Goal: Task Accomplishment & Management: Complete application form

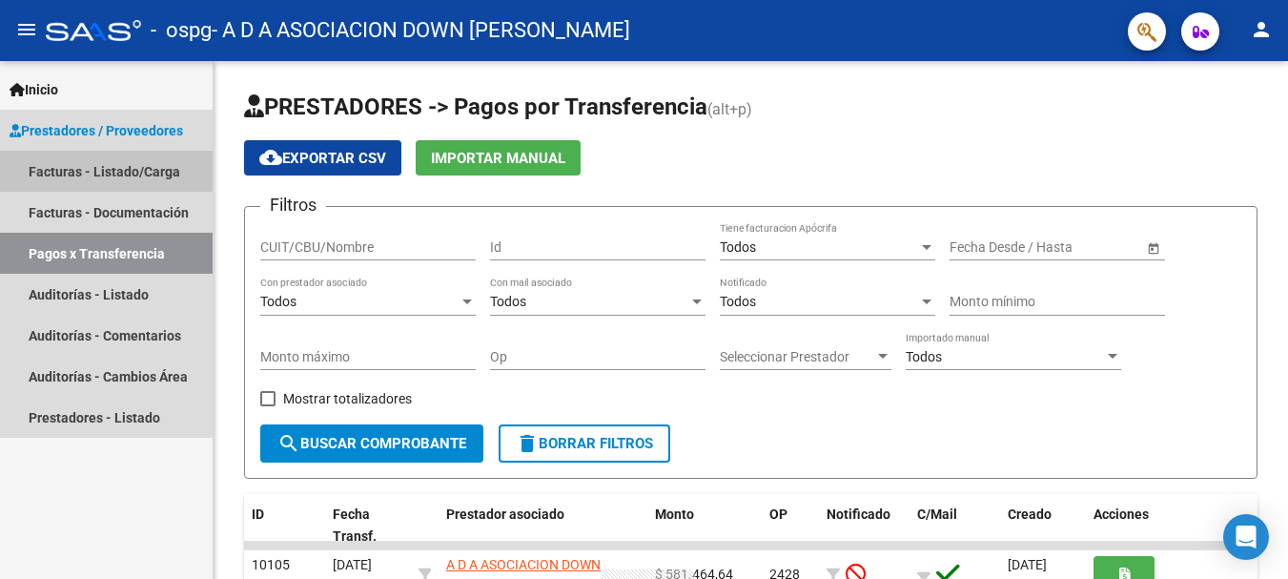
click at [103, 162] on link "Facturas - Listado/Carga" at bounding box center [106, 171] width 213 height 41
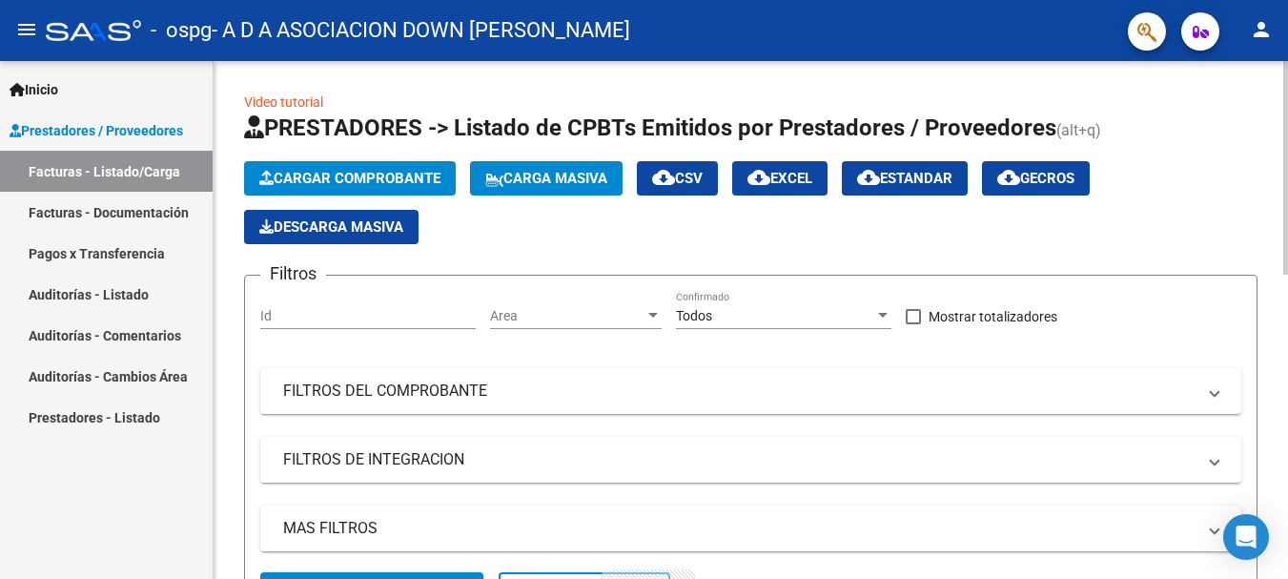
click at [304, 178] on span "Cargar Comprobante" at bounding box center [349, 178] width 181 height 17
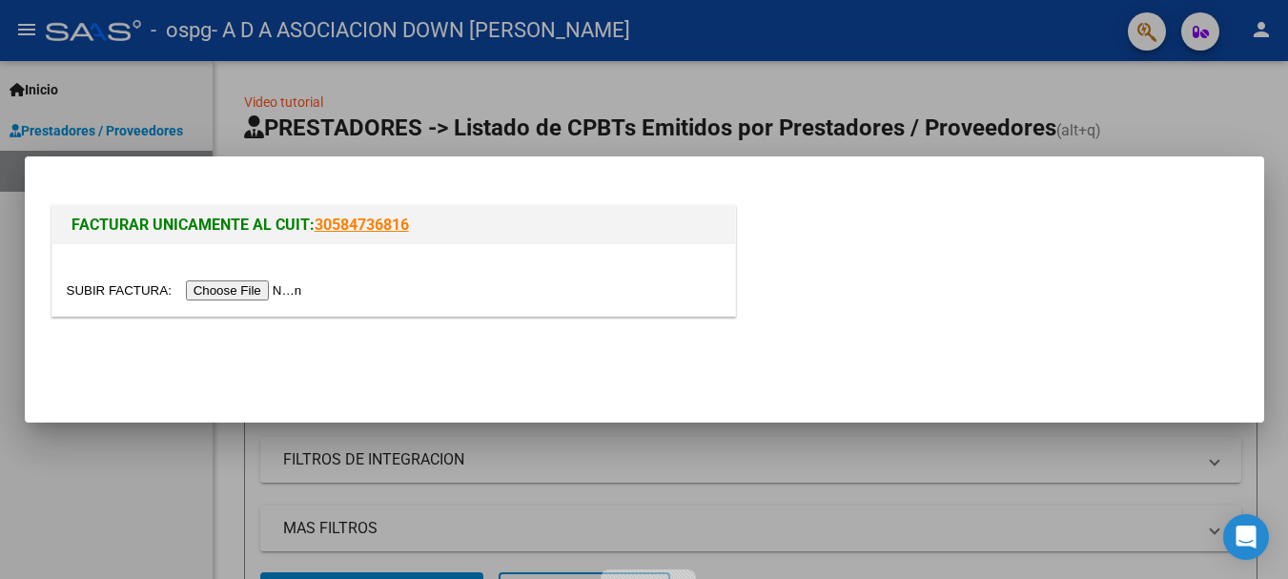
click at [275, 285] on input "file" at bounding box center [187, 290] width 241 height 20
click at [263, 289] on input "file" at bounding box center [187, 290] width 241 height 20
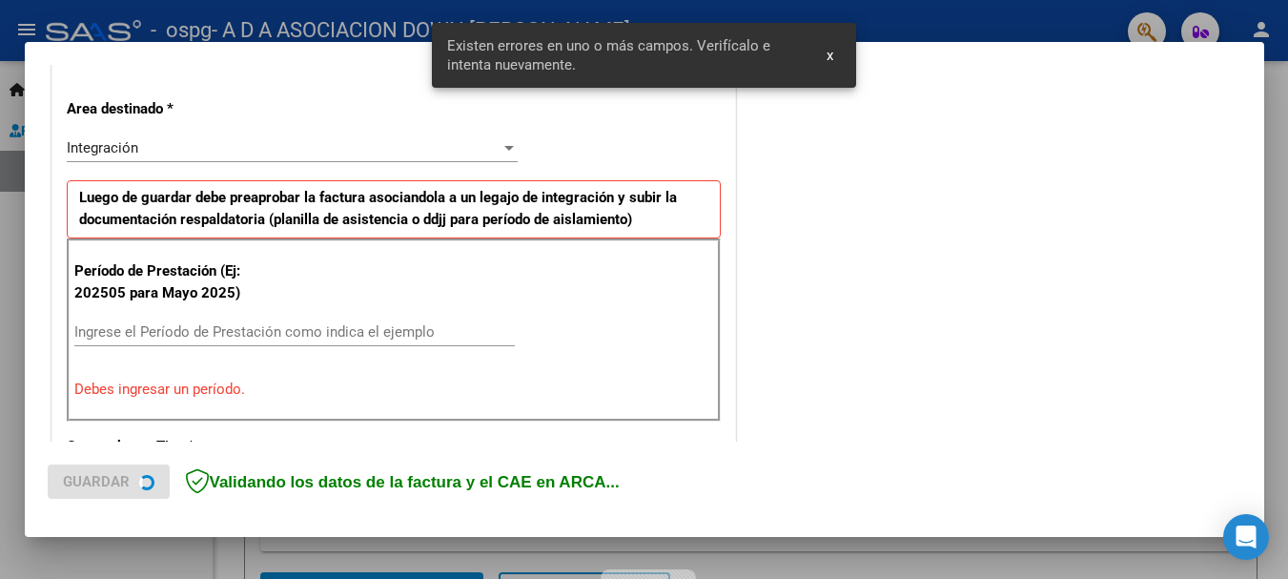
scroll to position [441, 0]
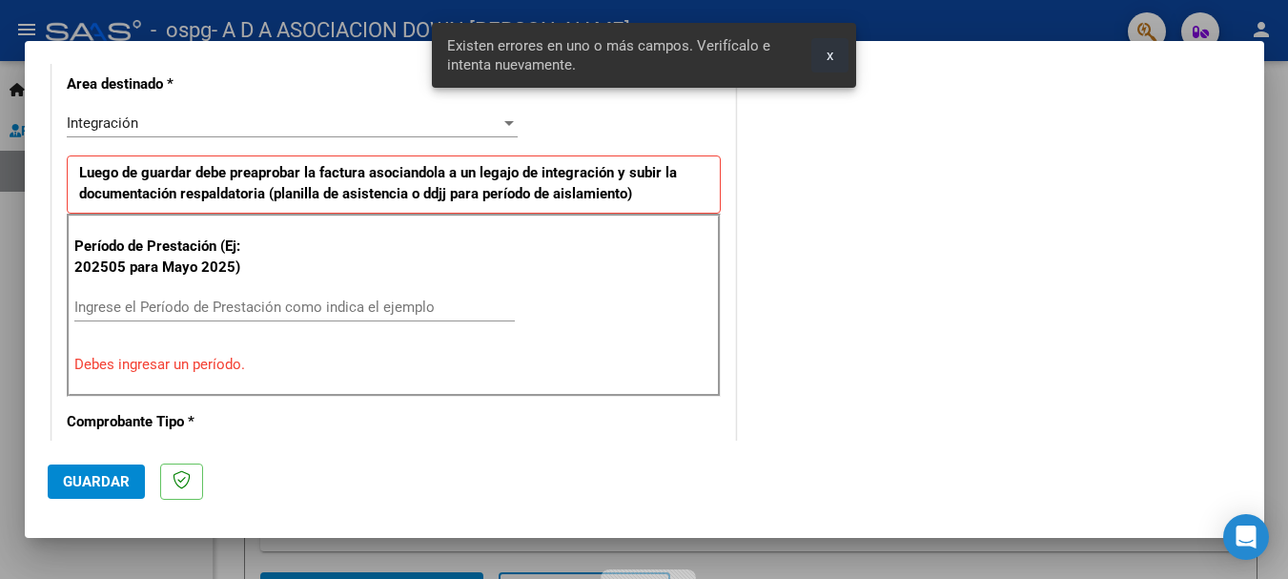
click at [831, 52] on span "x" at bounding box center [830, 55] width 7 height 17
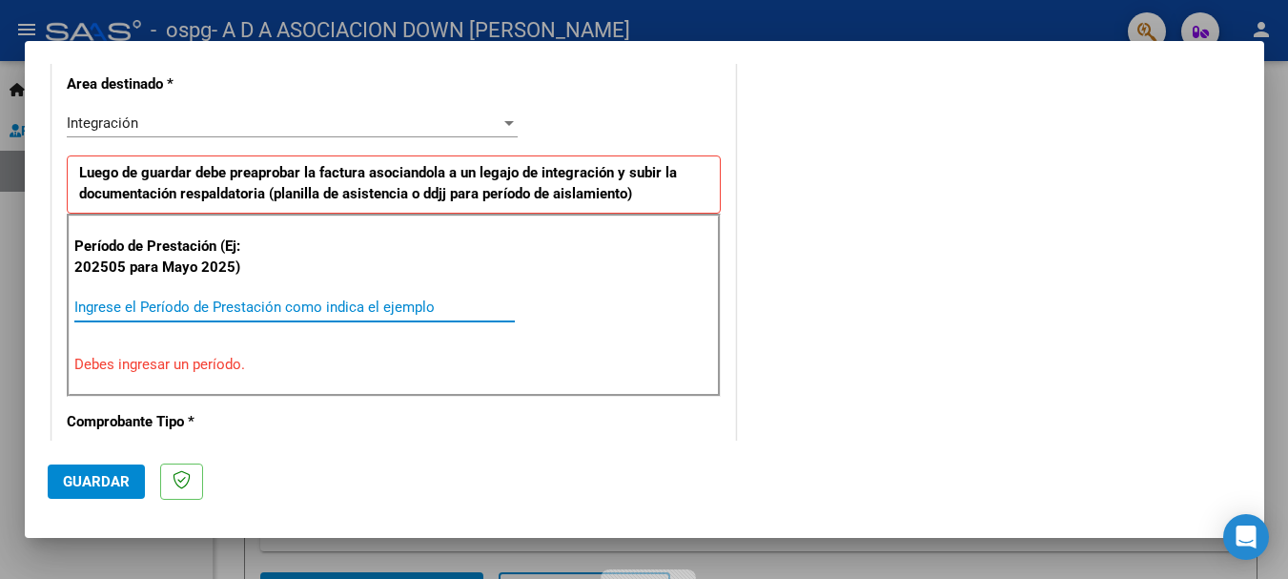
click at [316, 308] on input "Ingrese el Período de Prestación como indica el ejemplo" at bounding box center [294, 306] width 441 height 17
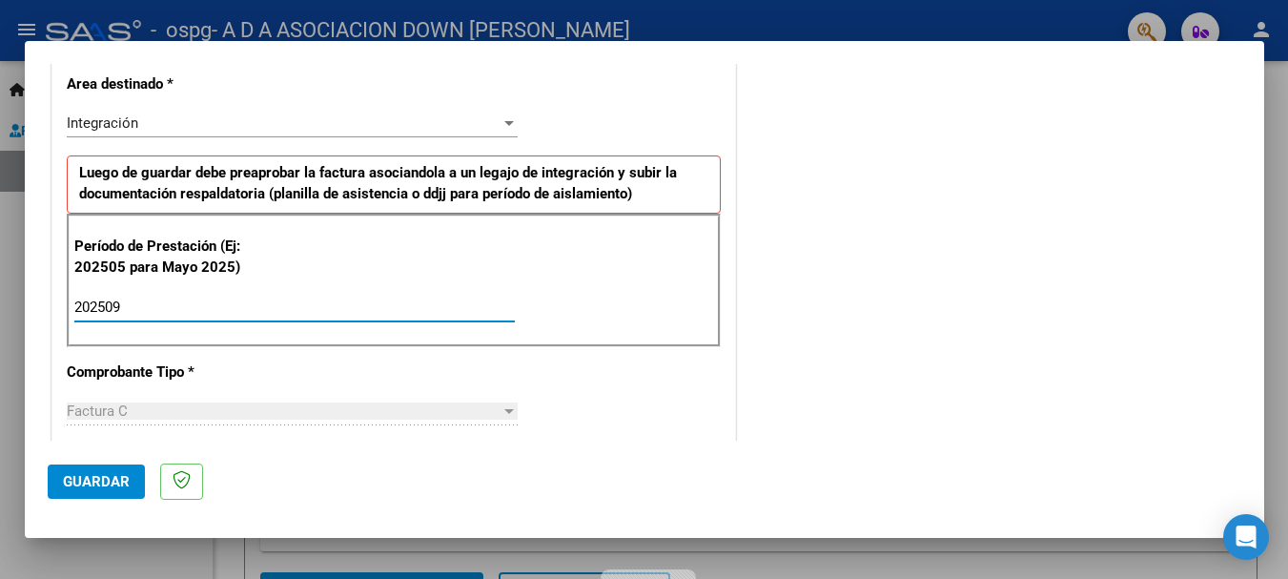
type input "202509"
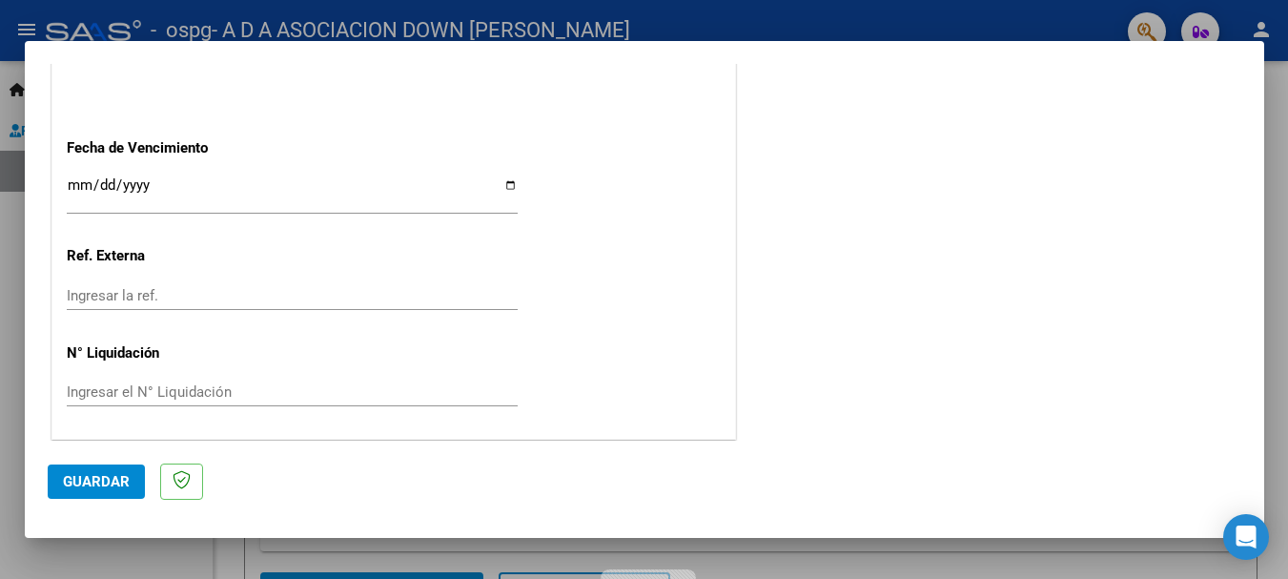
scroll to position [1302, 0]
click at [69, 471] on button "Guardar" at bounding box center [96, 481] width 97 height 34
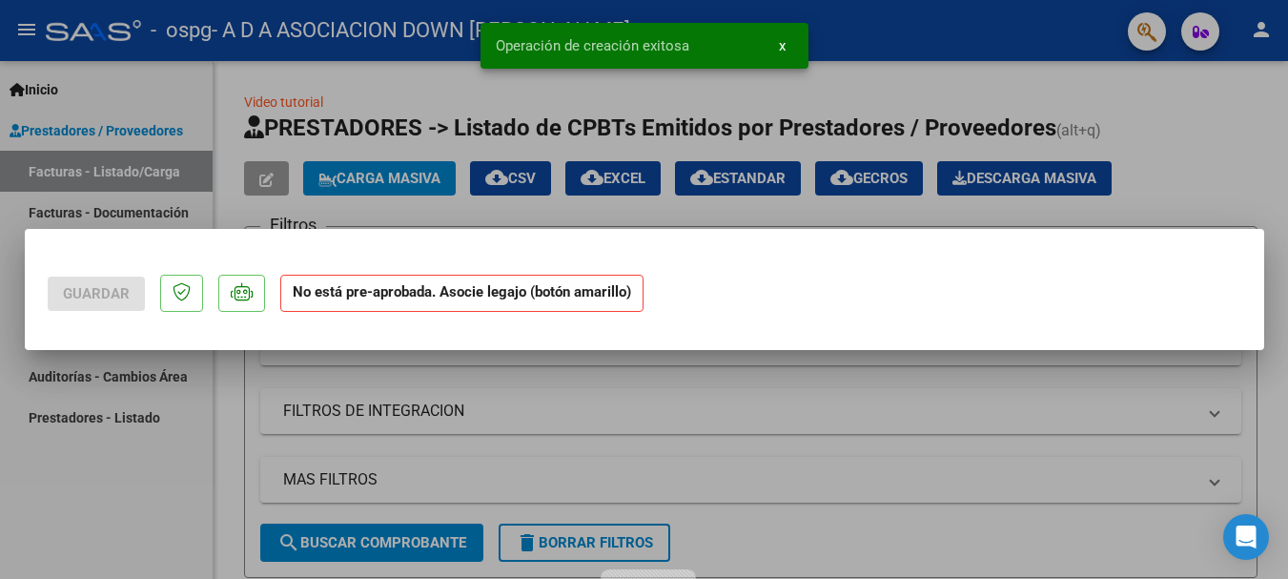
scroll to position [0, 0]
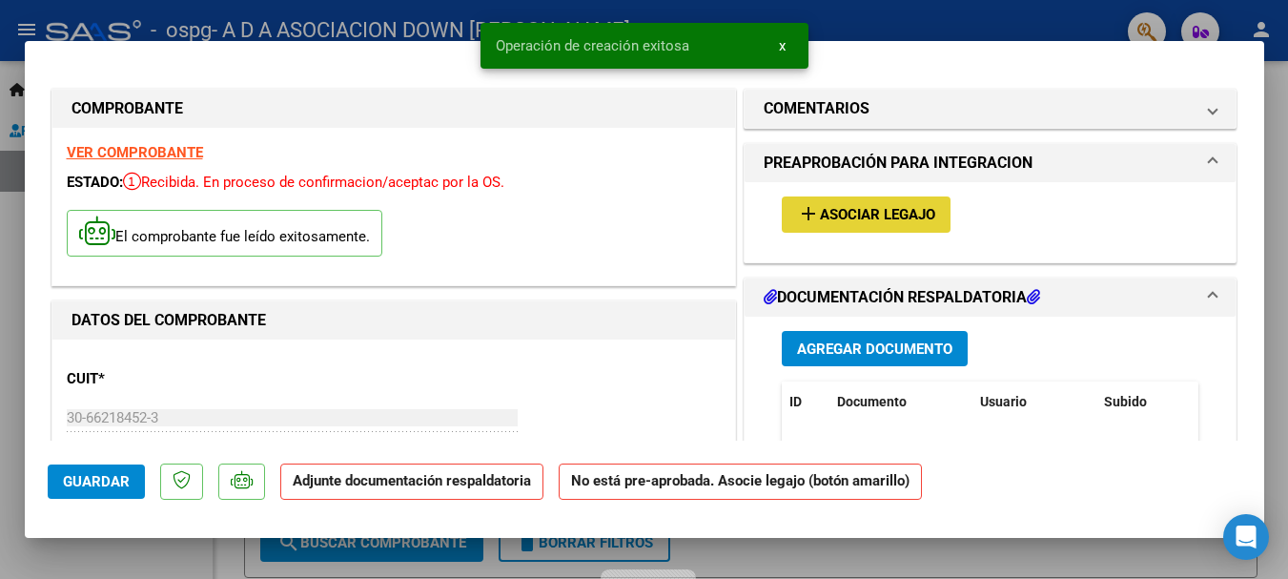
click at [887, 230] on button "add Asociar Legajo" at bounding box center [866, 213] width 169 height 35
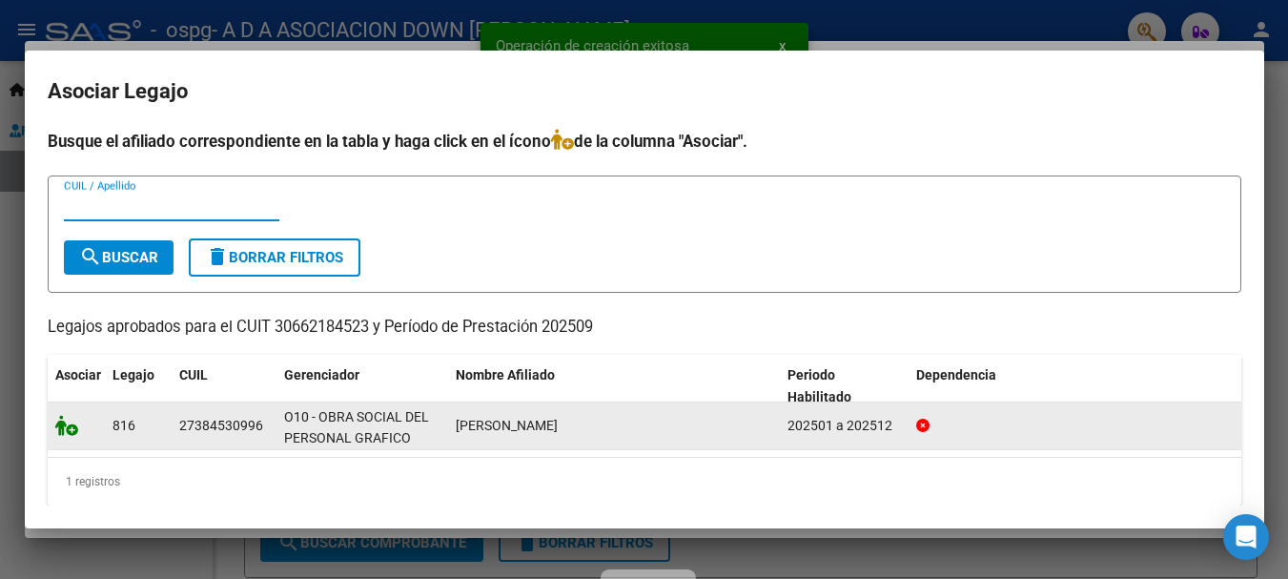
click at [62, 431] on icon at bounding box center [66, 425] width 23 height 21
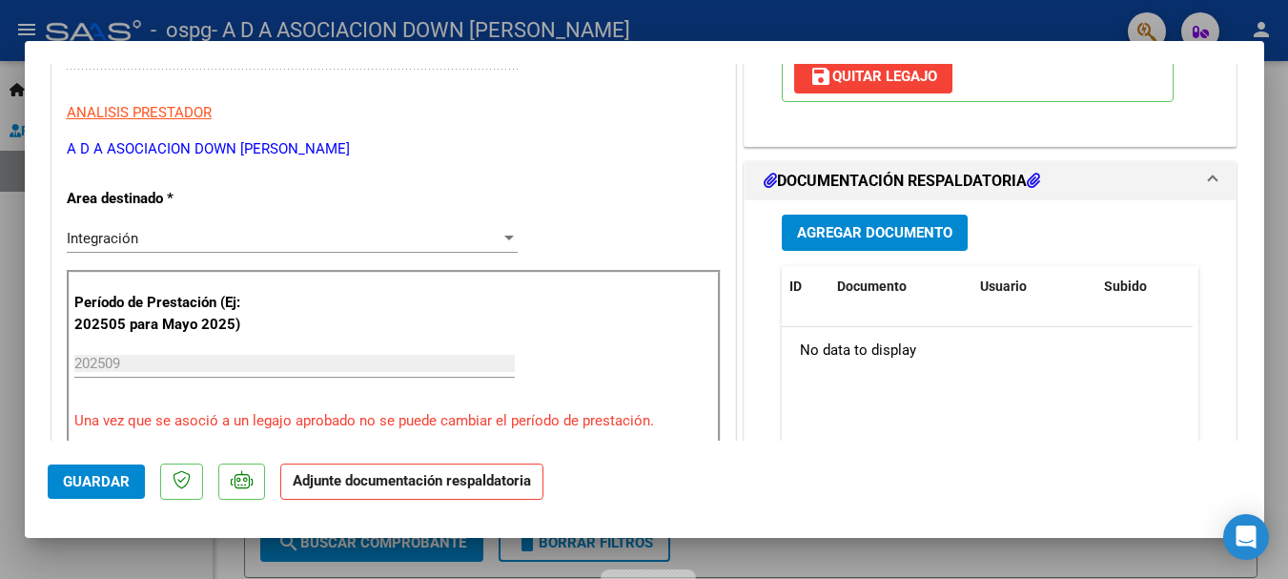
scroll to position [381, 0]
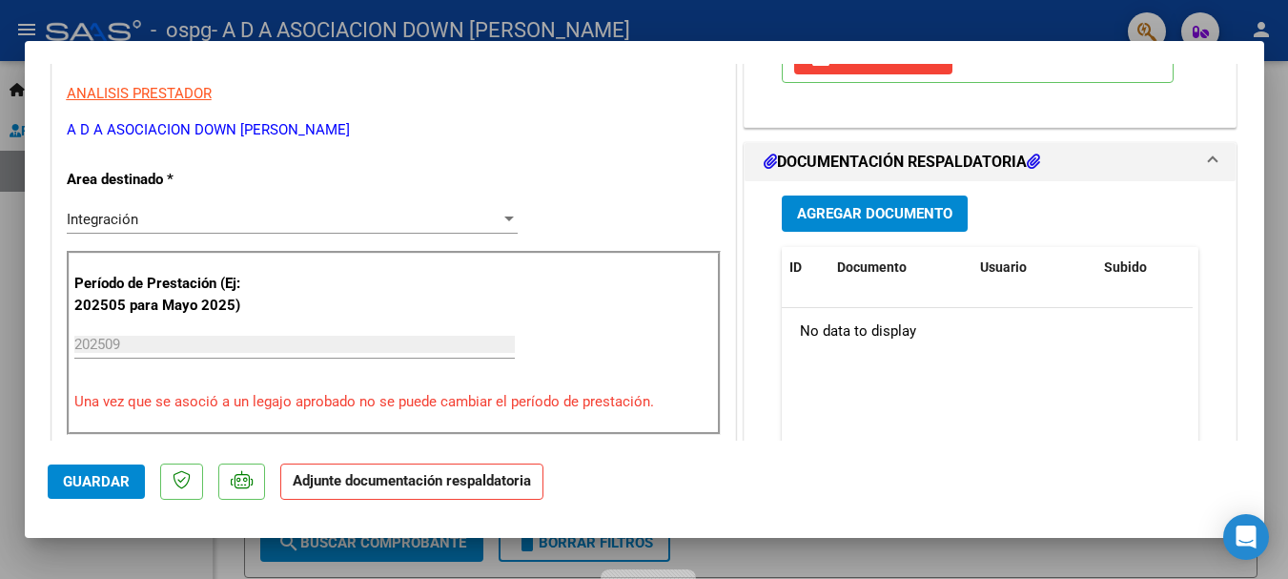
click at [919, 221] on span "Agregar Documento" at bounding box center [874, 214] width 155 height 17
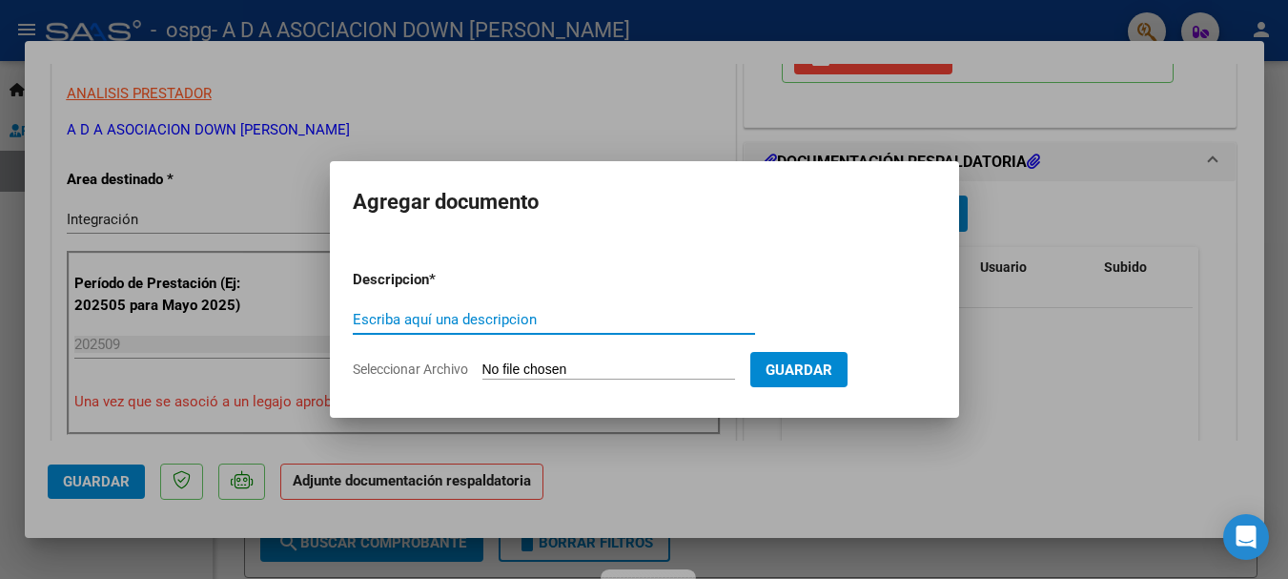
click at [571, 320] on input "Escriba aquí una descripcion" at bounding box center [554, 319] width 402 height 17
click at [544, 365] on input "Seleccionar Archivo" at bounding box center [608, 370] width 253 height 18
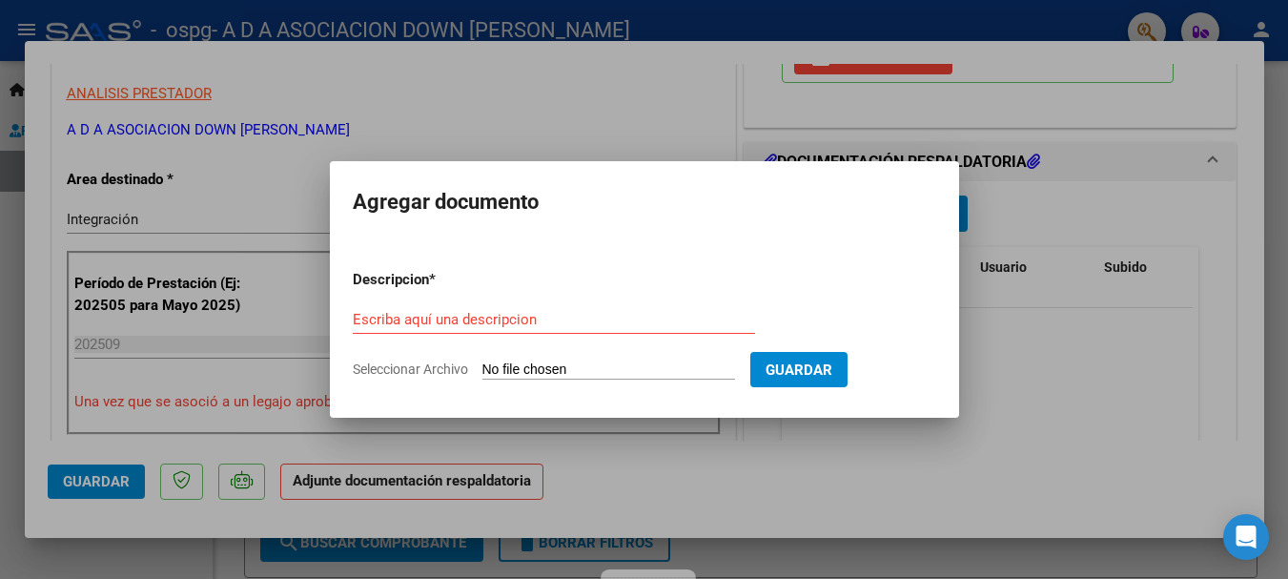
type input "C:\fakepath\[PERSON_NAME].pdf"
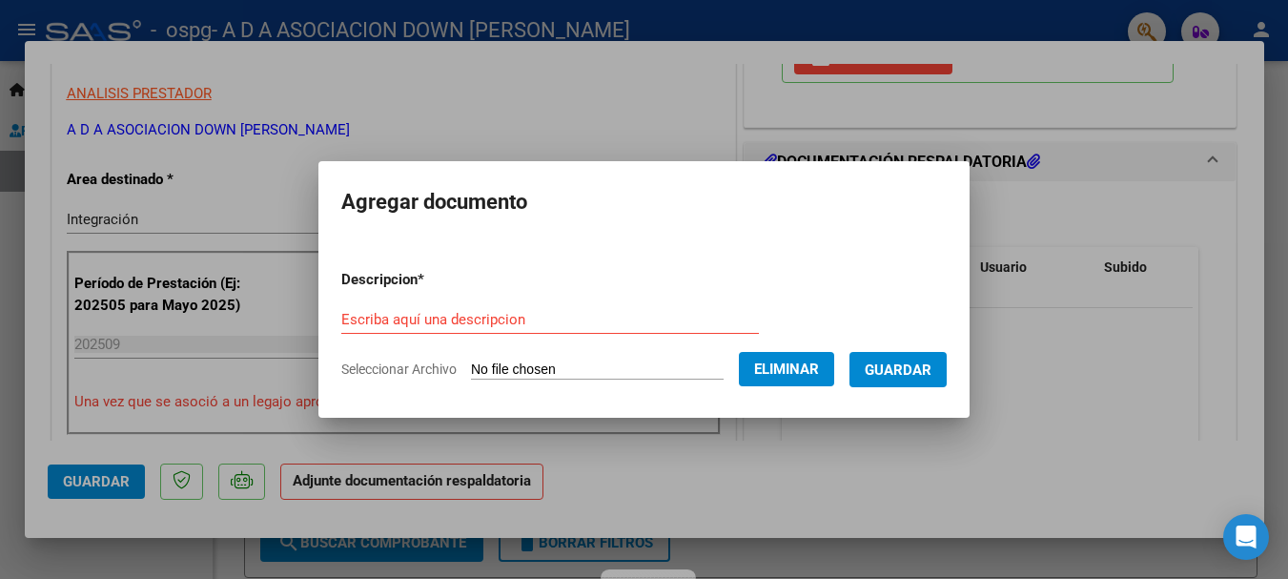
click at [429, 308] on div "Escriba aquí una descripcion" at bounding box center [550, 319] width 418 height 29
click at [431, 324] on input "Escriba aquí una descripcion" at bounding box center [550, 319] width 418 height 17
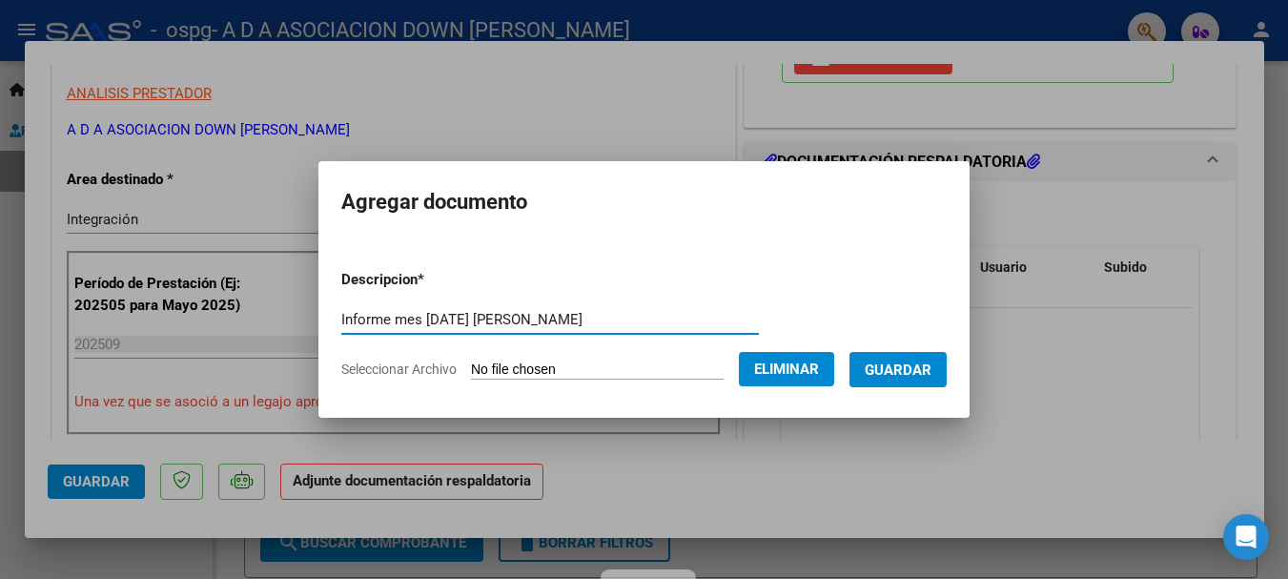
type input "Informe mes [DATE] [PERSON_NAME]"
click at [932, 377] on span "Guardar" at bounding box center [898, 369] width 67 height 17
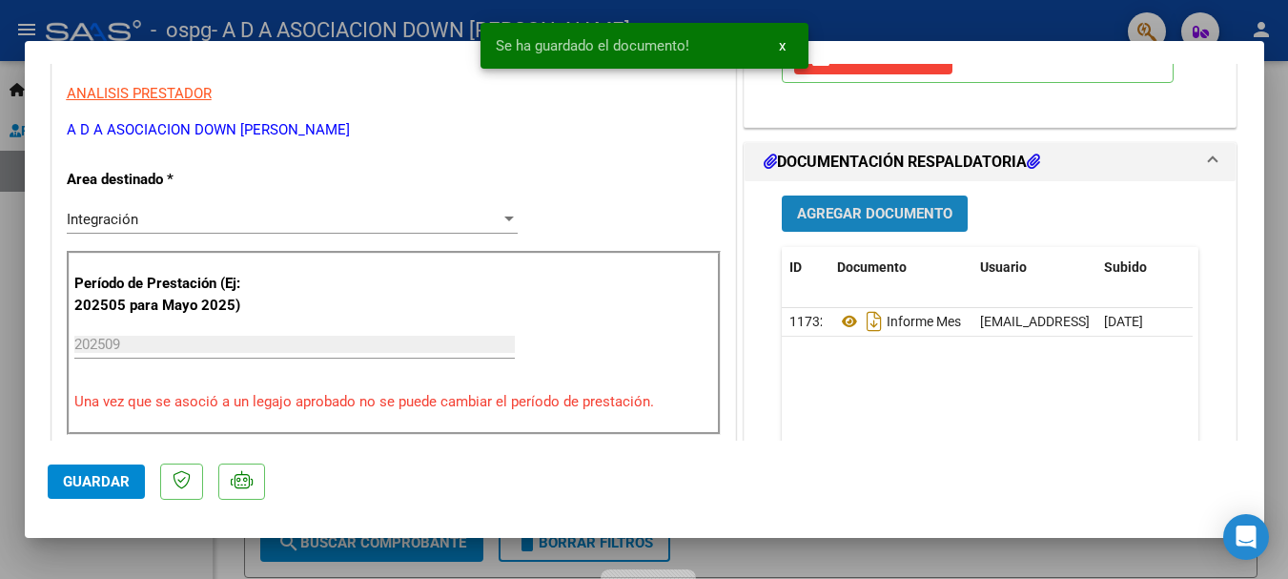
click at [914, 224] on button "Agregar Documento" at bounding box center [875, 212] width 186 height 35
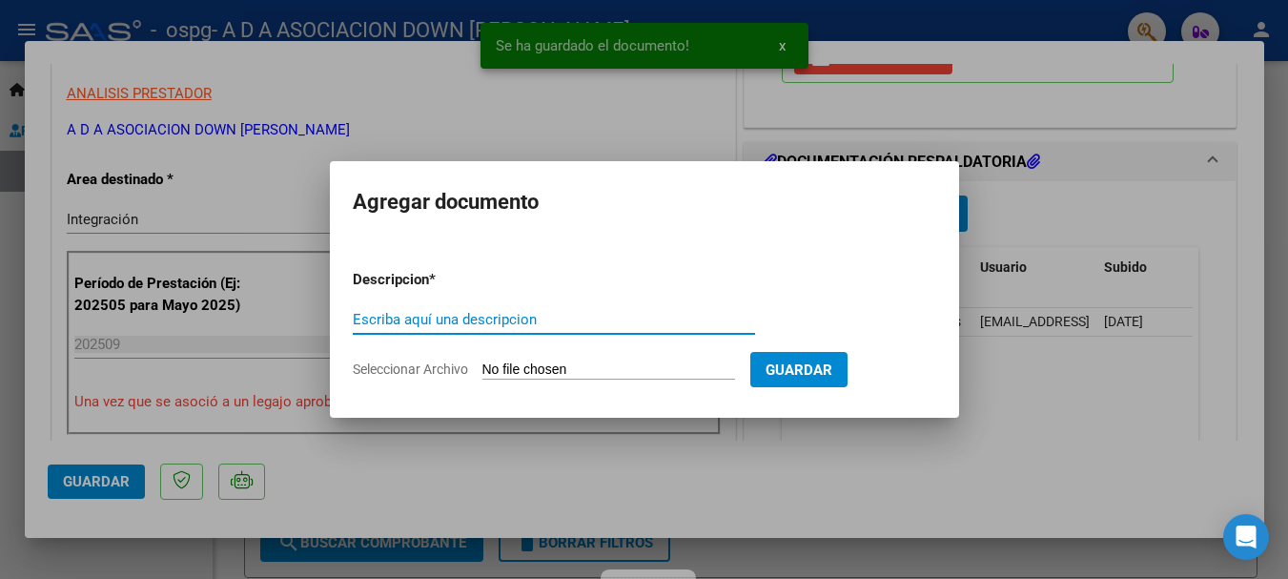
click at [526, 387] on form "Descripcion * Escriba aquí una descripcion Seleccionar Archivo Guardar" at bounding box center [645, 324] width 584 height 139
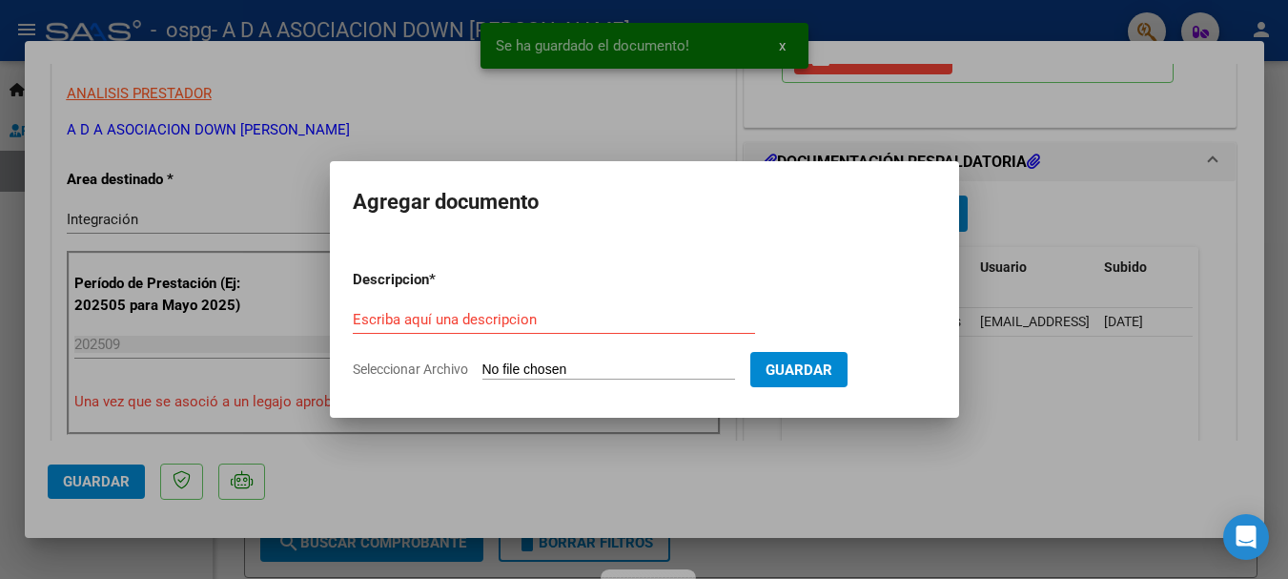
click at [526, 377] on input "Seleccionar Archivo" at bounding box center [608, 370] width 253 height 18
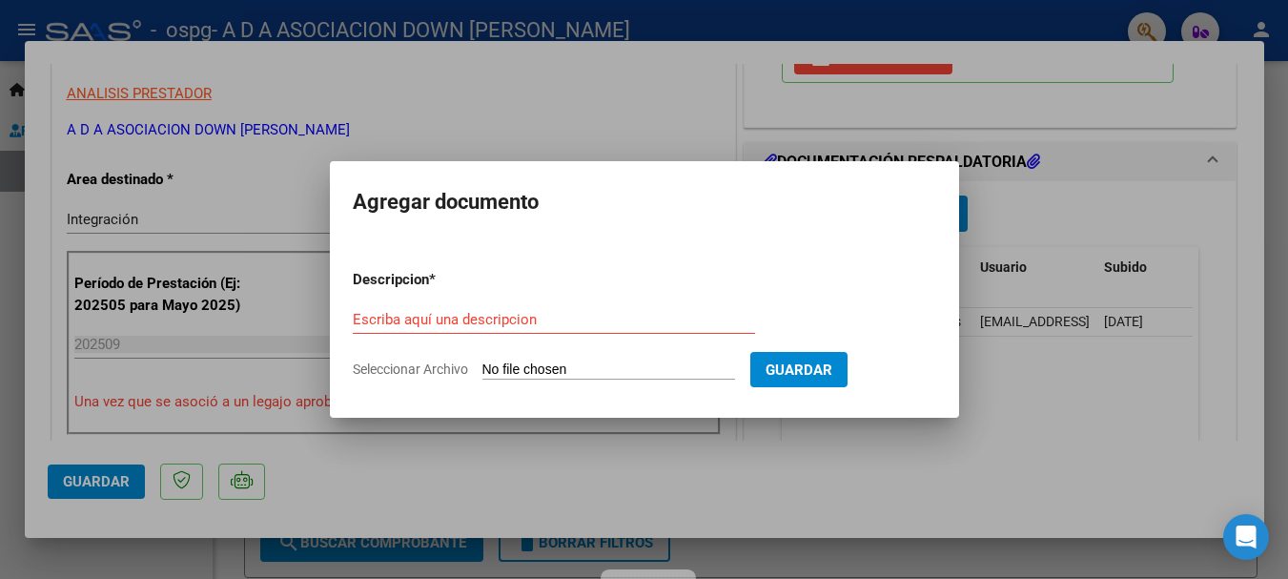
type input "C:\fakepath\Asistencia mes [DATE] [PERSON_NAME].pdf"
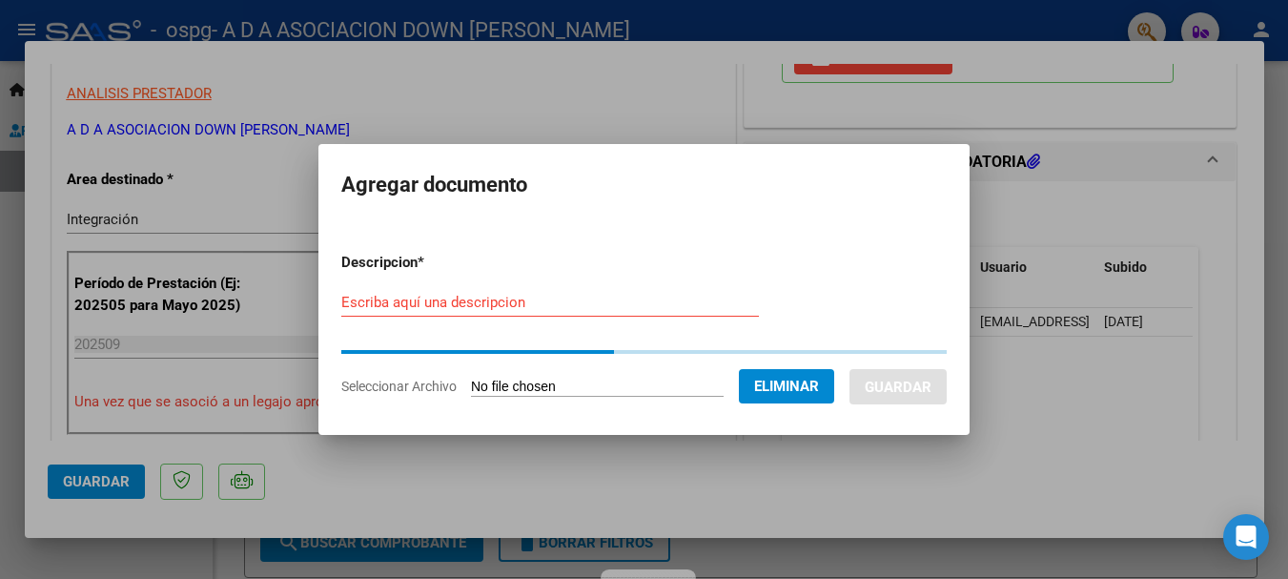
click at [461, 292] on div "Escriba aquí una descripcion" at bounding box center [550, 302] width 418 height 29
click at [458, 302] on form "Descripcion * Escriba aquí una descripcion Seleccionar Archivo Eliminar Guardar" at bounding box center [643, 324] width 605 height 174
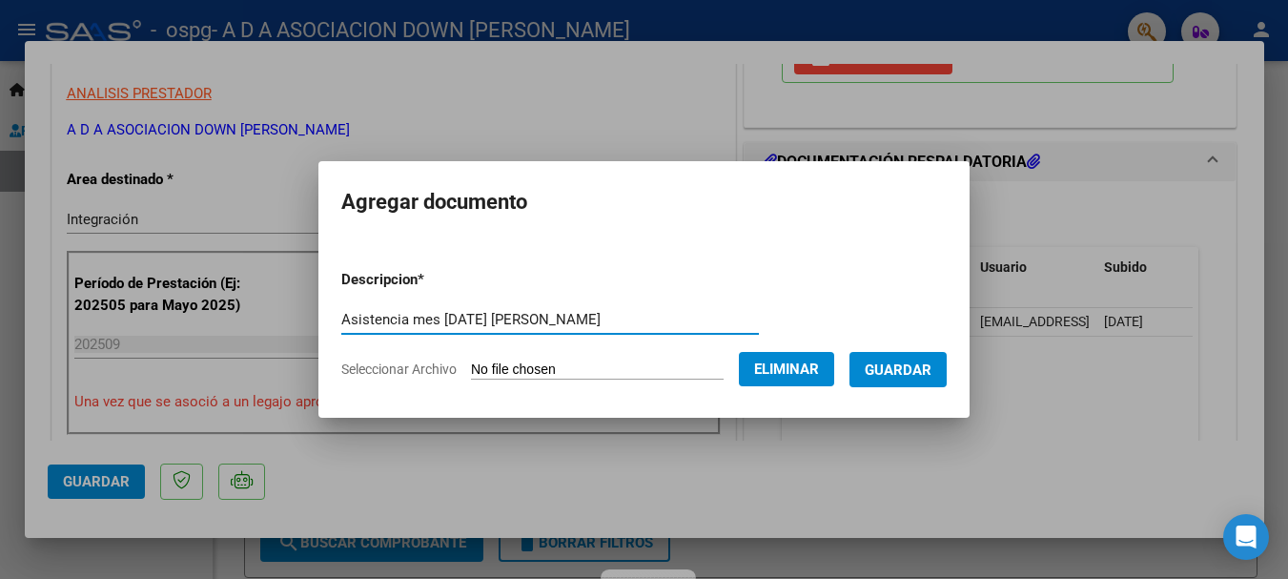
type input "Asistencia mes [DATE] [PERSON_NAME]"
click at [947, 370] on button "Guardar" at bounding box center [898, 369] width 97 height 35
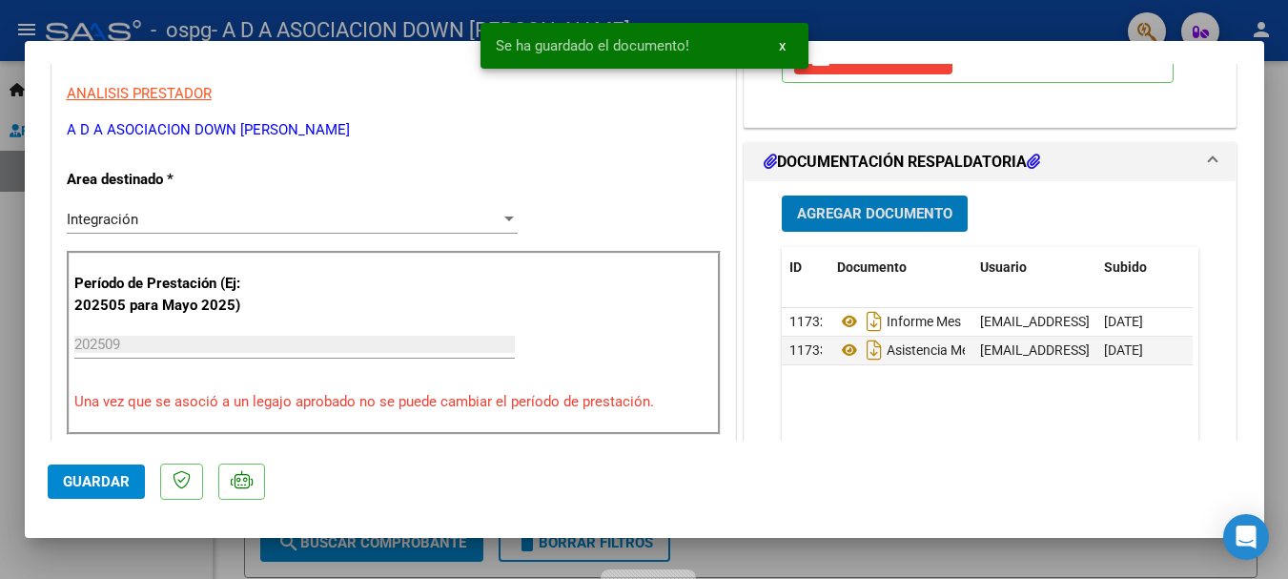
click at [893, 224] on button "Agregar Documento" at bounding box center [875, 212] width 186 height 35
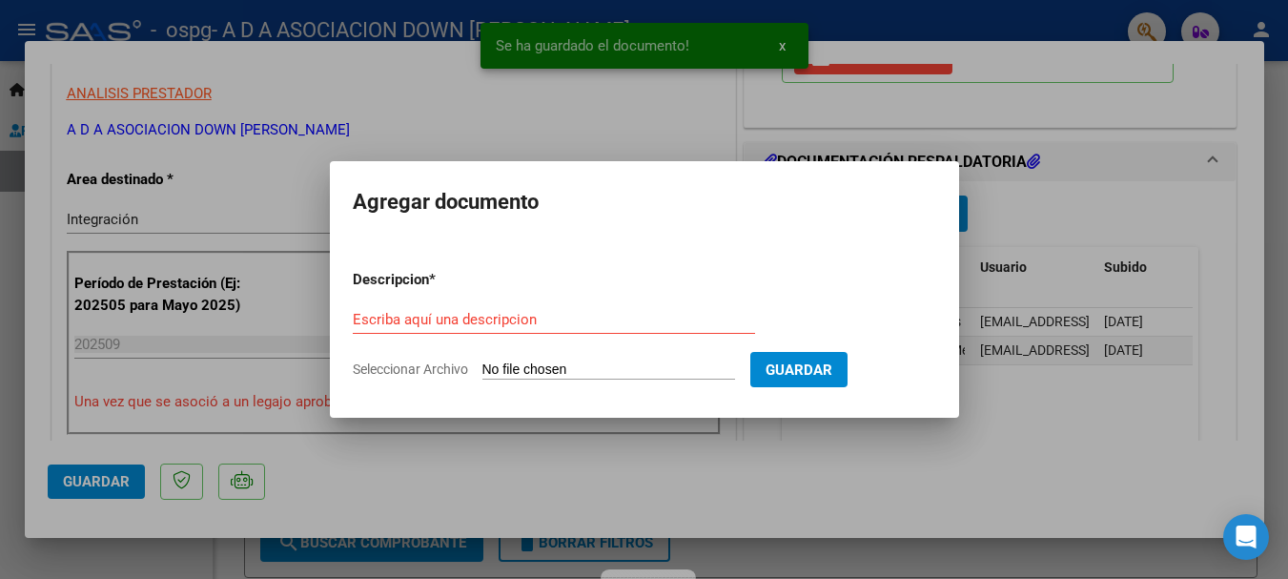
click at [527, 358] on form "Descripcion * Escriba aquí una descripcion Seleccionar Archivo Guardar" at bounding box center [645, 324] width 584 height 139
click at [525, 372] on input "Seleccionar Archivo" at bounding box center [608, 370] width 253 height 18
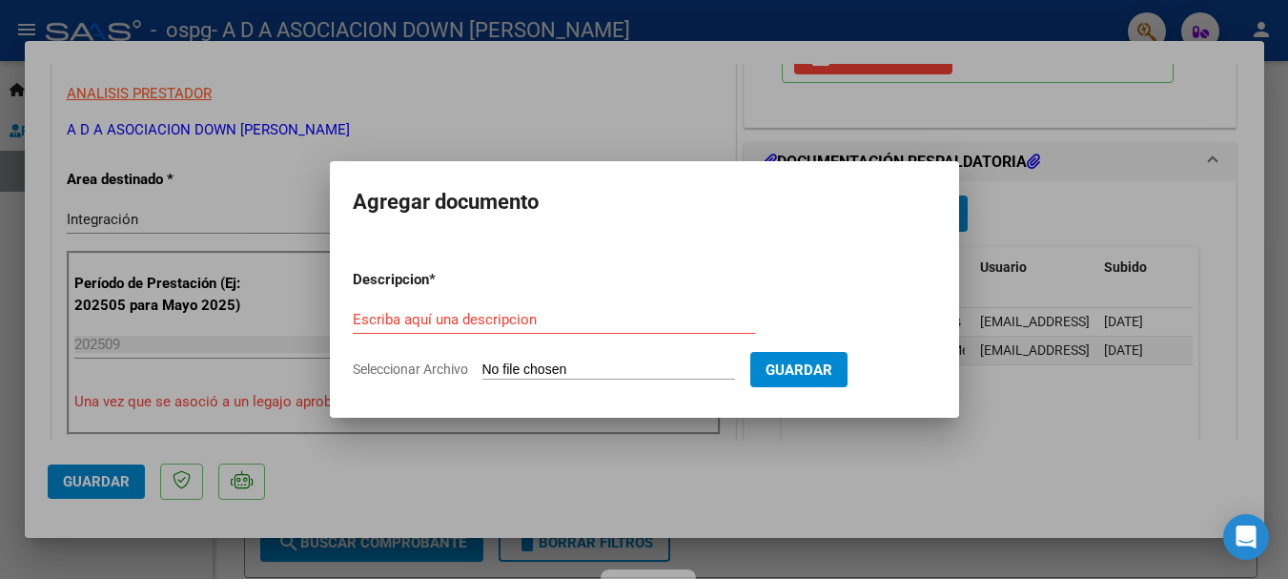
type input "C:\fakepath\AUTORIZACIONES 2025.odt1.odt2.pdf"
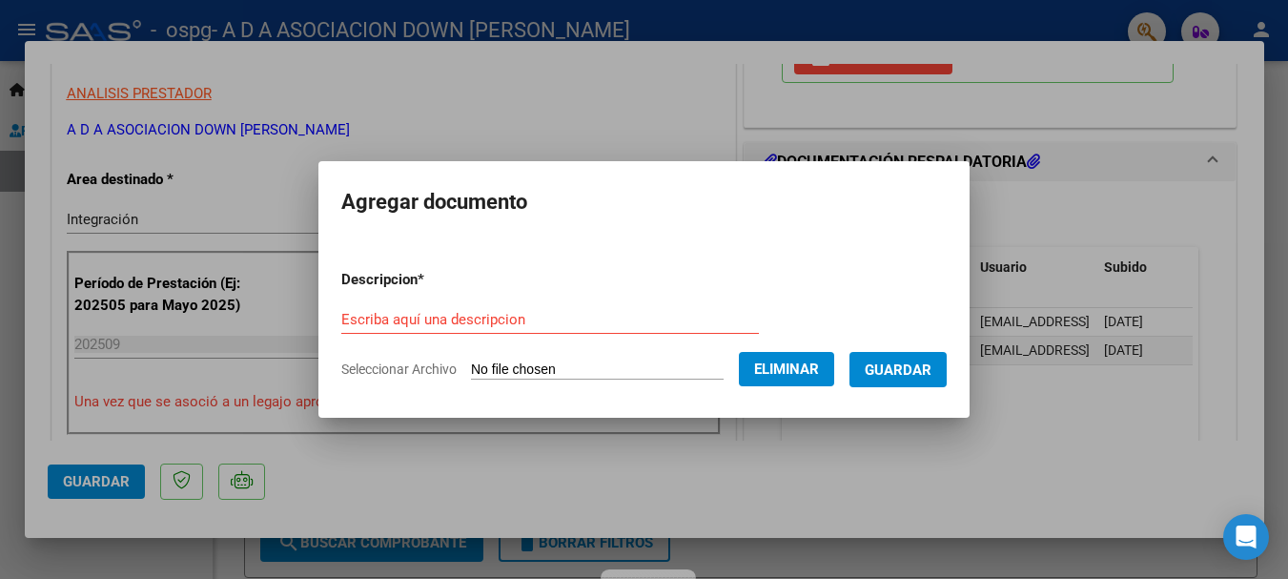
drag, startPoint x: 476, startPoint y: 300, endPoint x: 463, endPoint y: 319, distance: 22.7
click at [475, 304] on form "Descripcion * Escriba aquí una descripcion Seleccionar Archivo Eliminar Guardar" at bounding box center [643, 324] width 605 height 139
drag, startPoint x: 463, startPoint y: 319, endPoint x: 449, endPoint y: 301, distance: 23.1
click at [462, 319] on input "Escriba aquí una descripcion" at bounding box center [550, 319] width 418 height 17
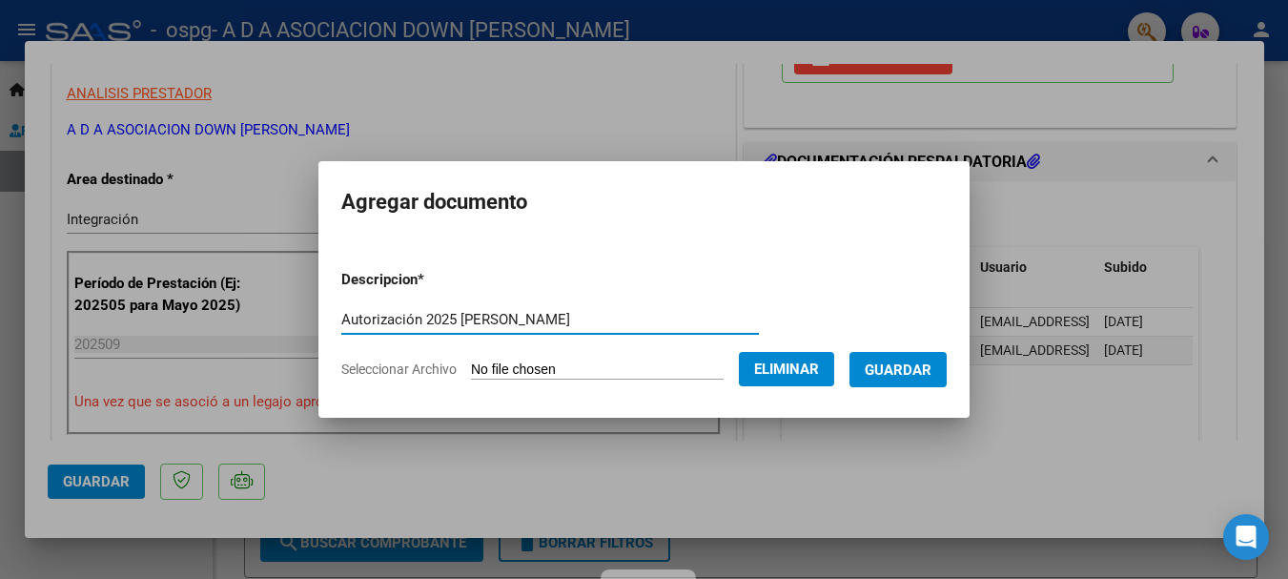
type input "Autorización 2025 [PERSON_NAME]"
click at [896, 381] on button "Guardar" at bounding box center [898, 369] width 97 height 35
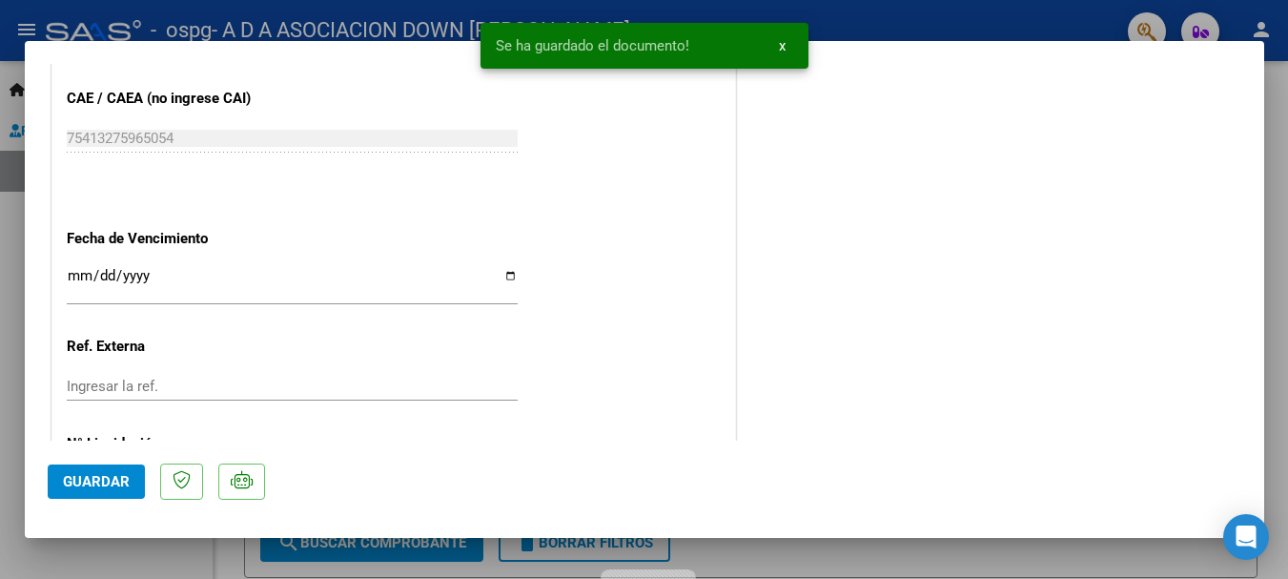
scroll to position [1330, 0]
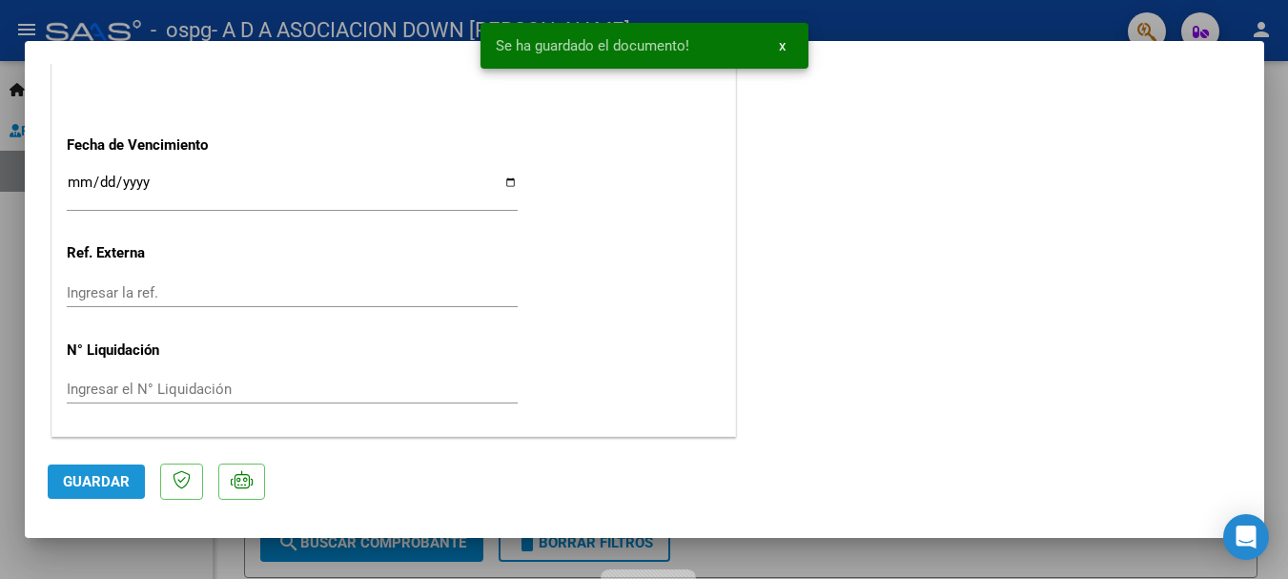
click at [83, 483] on span "Guardar" at bounding box center [96, 481] width 67 height 17
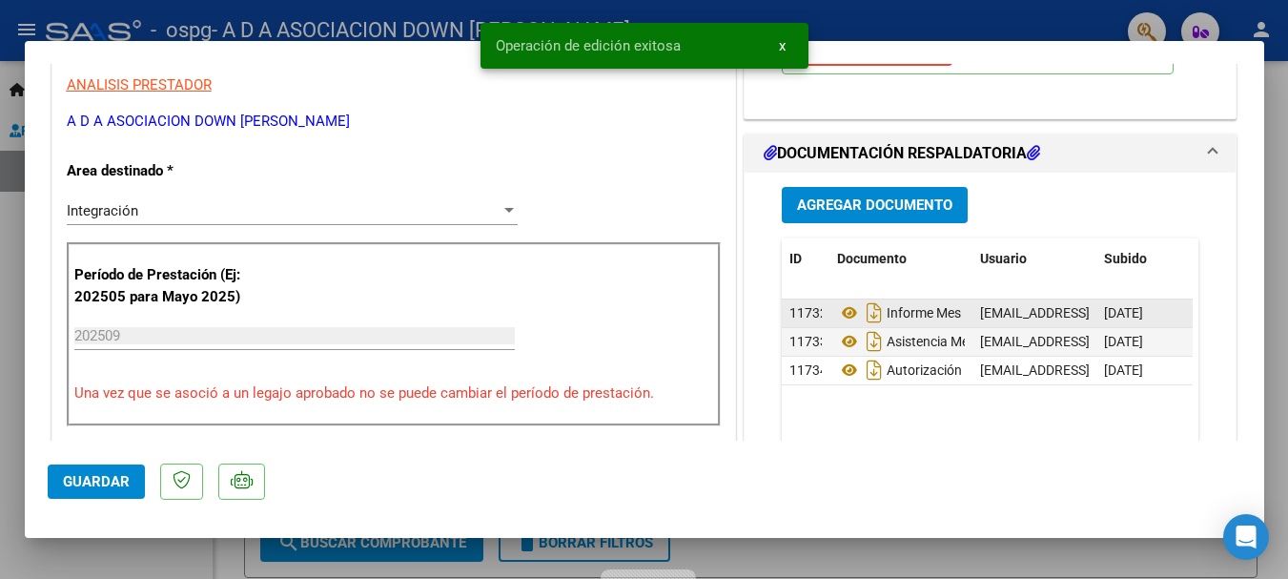
scroll to position [0, 0]
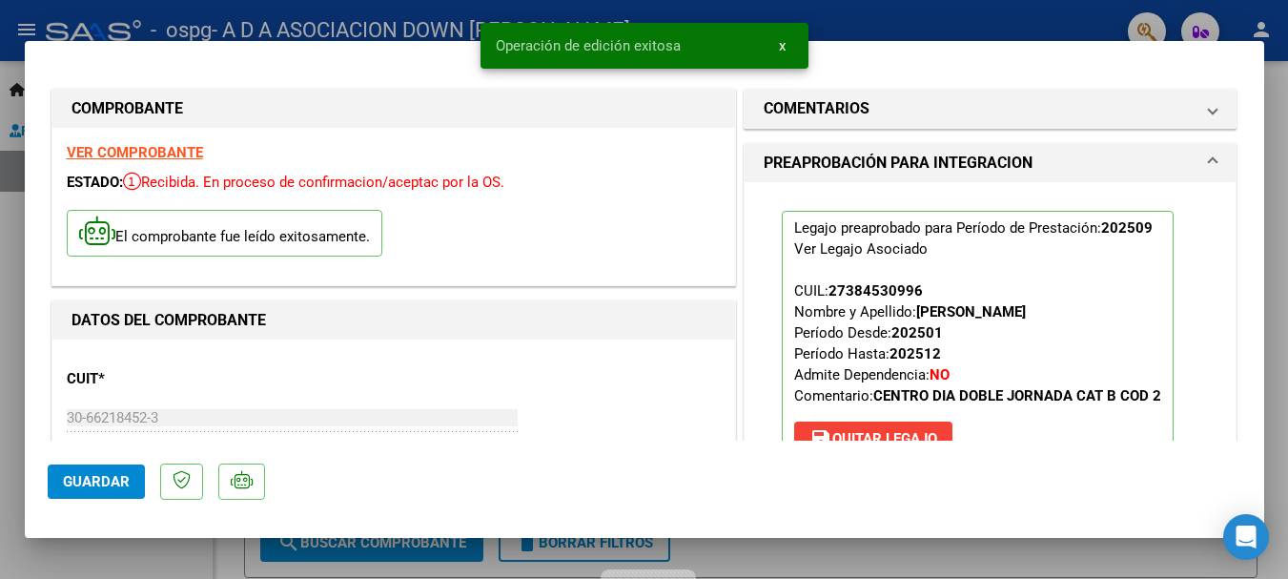
click at [1281, 234] on div at bounding box center [644, 289] width 1288 height 579
type input "$ 0,00"
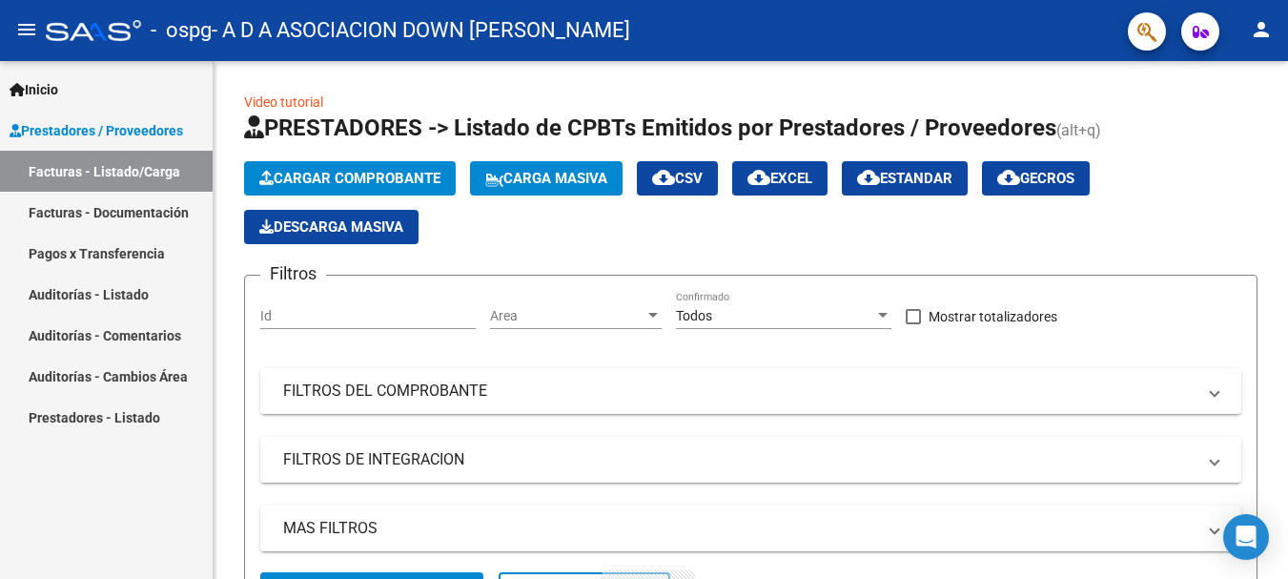
click at [1267, 29] on mat-icon "person" at bounding box center [1261, 29] width 23 height 23
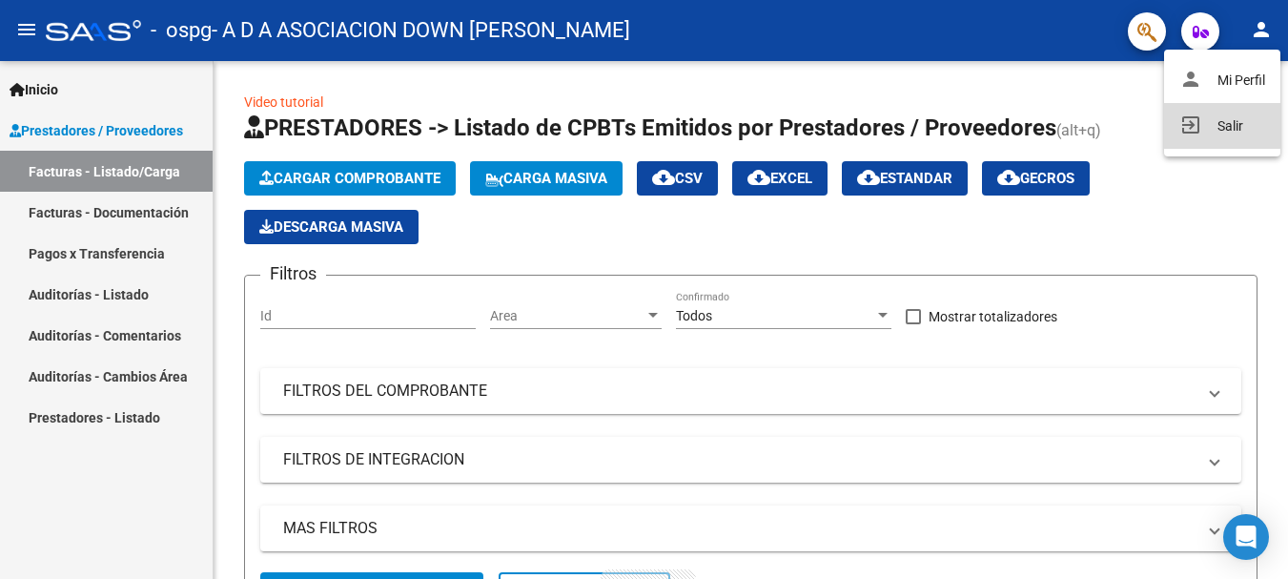
click at [1210, 121] on button "exit_to_app Salir" at bounding box center [1222, 126] width 116 height 46
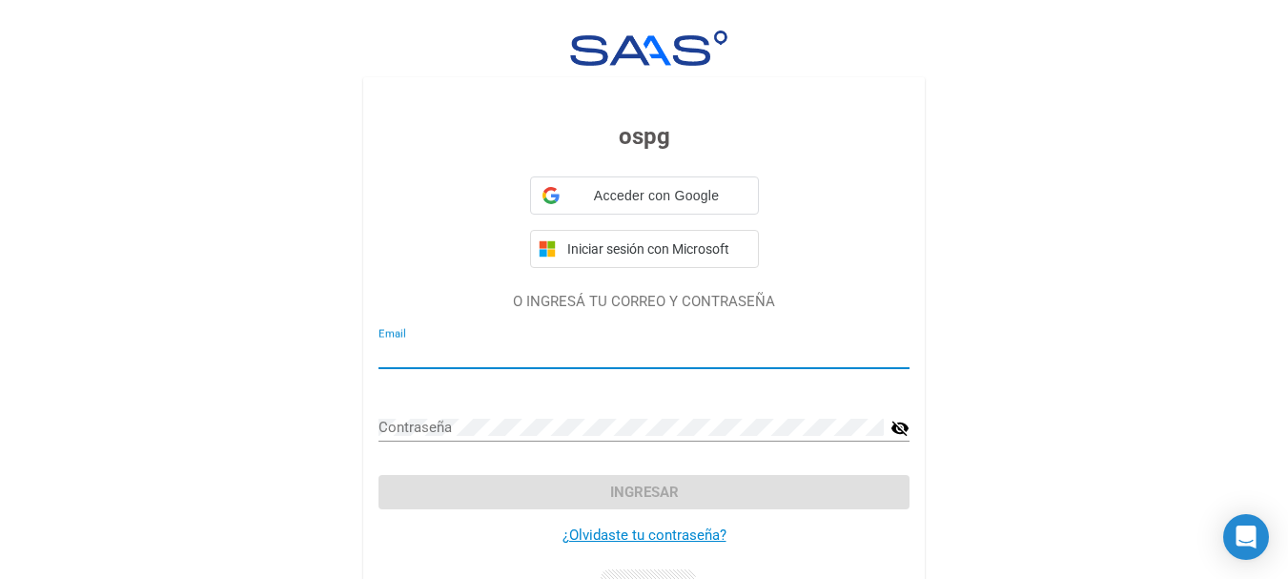
type input "[EMAIL_ADDRESS][DOMAIN_NAME]"
